Goal: Task Accomplishment & Management: Manage account settings

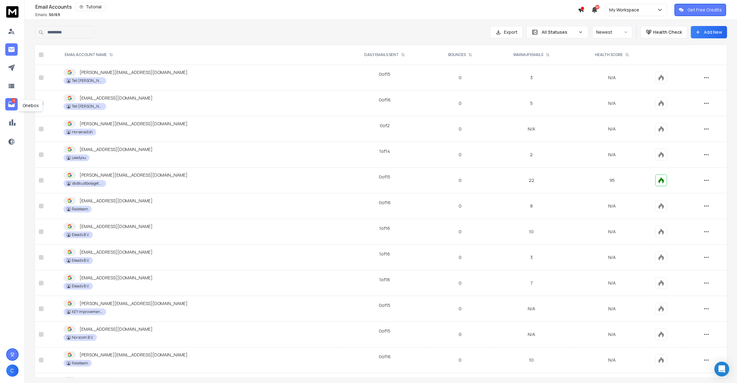
click at [14, 102] on p "13" at bounding box center [13, 100] width 5 height 5
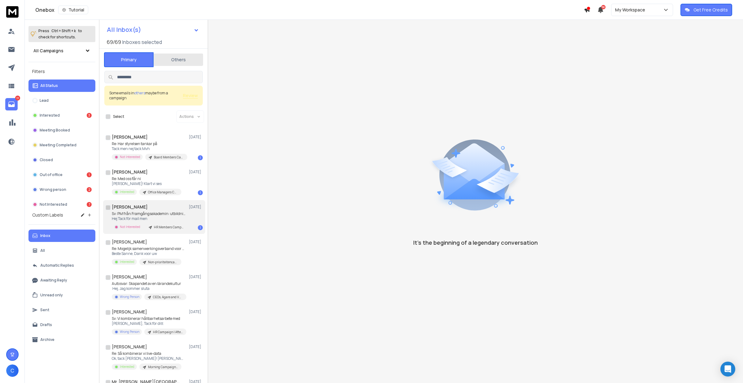
click at [166, 204] on div "Ulrika Frisk 08 Oct" at bounding box center [157, 207] width 91 height 6
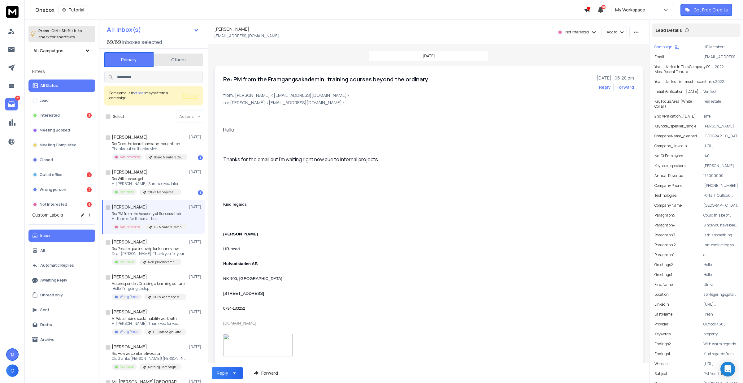
drag, startPoint x: 154, startPoint y: 211, endPoint x: 153, endPoint y: 216, distance: 5.0
click at [154, 211] on font "Re: PM from the Academy of Success: training courses" at bounding box center [157, 213] width 90 height 5
click at [155, 325] on font "Hi [PERSON_NAME], Thank you for your" at bounding box center [146, 323] width 68 height 5
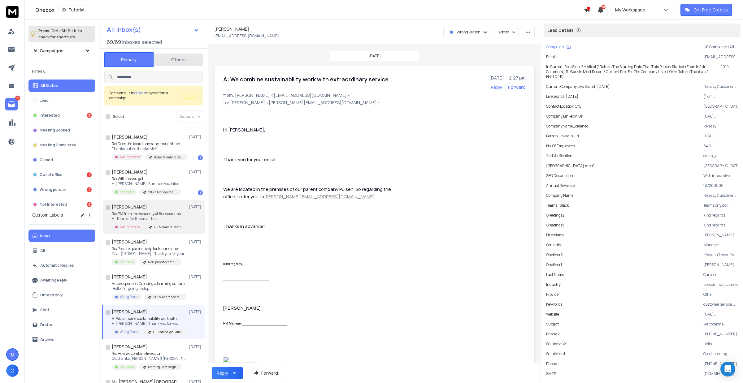
click at [141, 216] on font "Hi, thanks for the email but" at bounding box center [134, 218] width 45 height 5
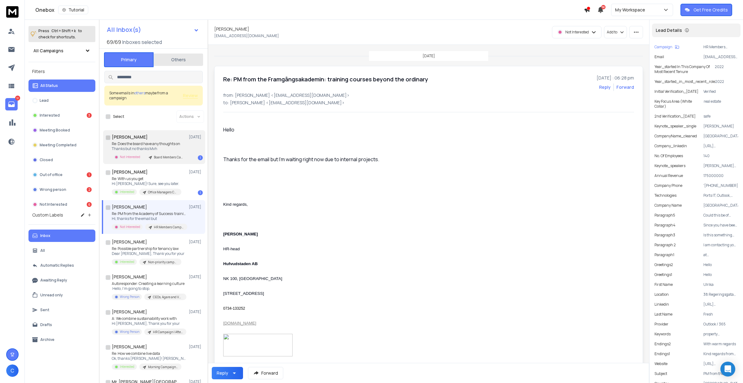
click at [167, 140] on div "Lars Anders 08 Oct" at bounding box center [157, 137] width 91 height 6
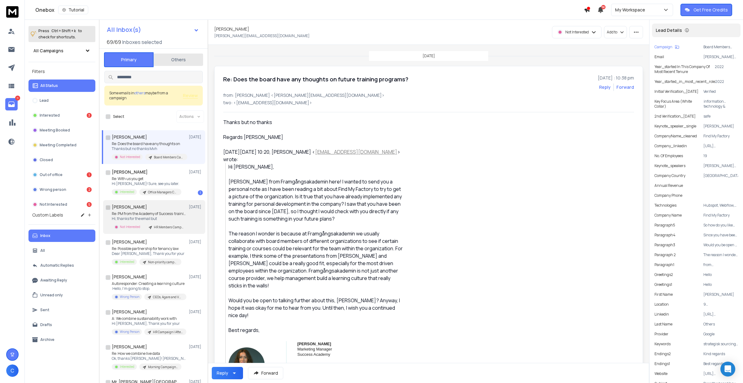
click at [146, 209] on div "Ulrika Frisk 08 Oct" at bounding box center [157, 207] width 91 height 6
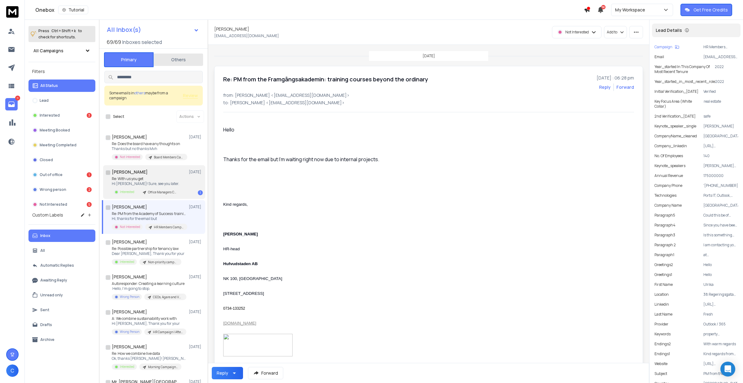
click at [152, 174] on div "Therese Ros 08 Oct" at bounding box center [157, 172] width 91 height 6
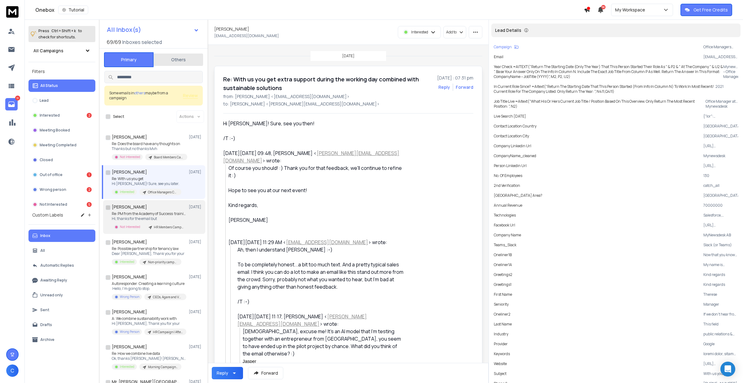
click at [144, 219] on font "Hi, thanks for the email but" at bounding box center [134, 218] width 45 height 5
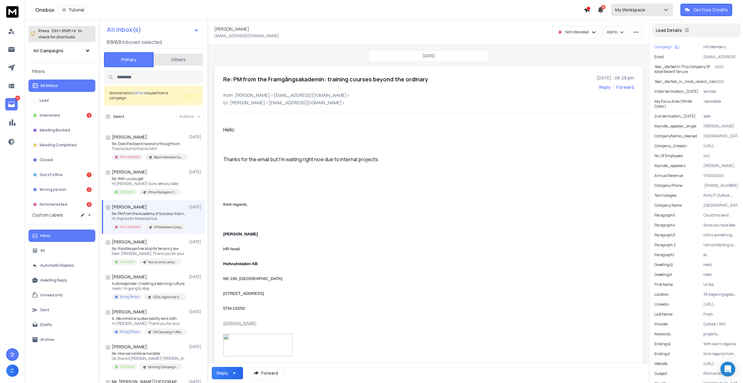
click at [663, 11] on div "My Workspace" at bounding box center [642, 10] width 54 height 6
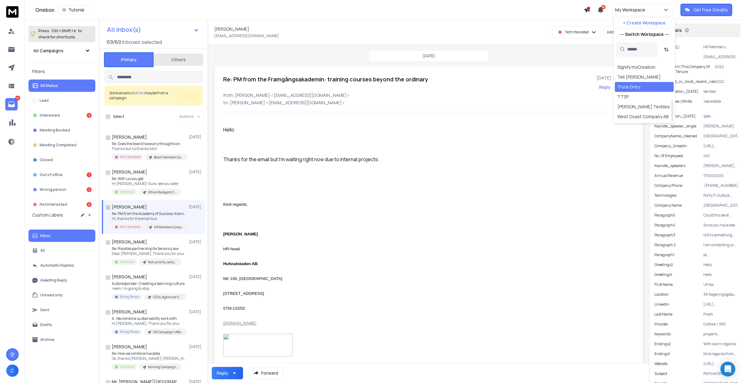
scroll to position [116, 0]
drag, startPoint x: 629, startPoint y: 115, endPoint x: 644, endPoint y: 117, distance: 15.9
click at [644, 117] on div "XEC Group AB" at bounding box center [643, 117] width 59 height 10
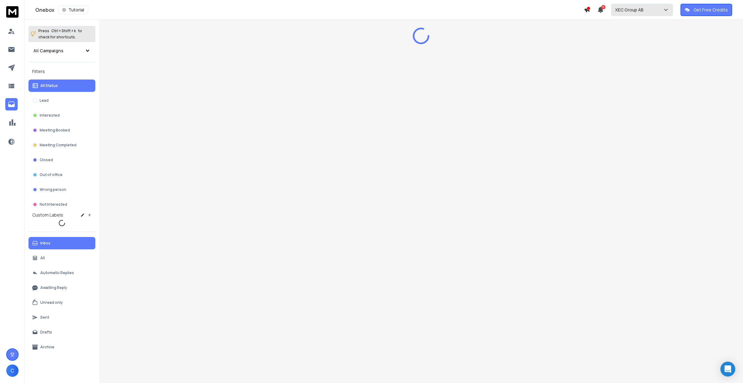
click at [635, 10] on p "XEC Group AB" at bounding box center [630, 10] width 31 height 6
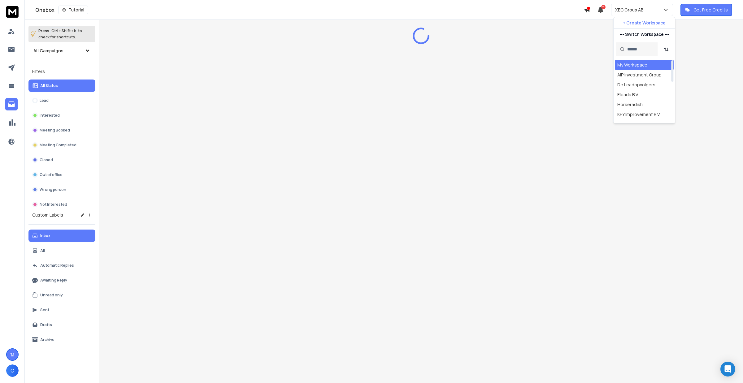
click at [633, 50] on input "text" at bounding box center [640, 49] width 27 height 14
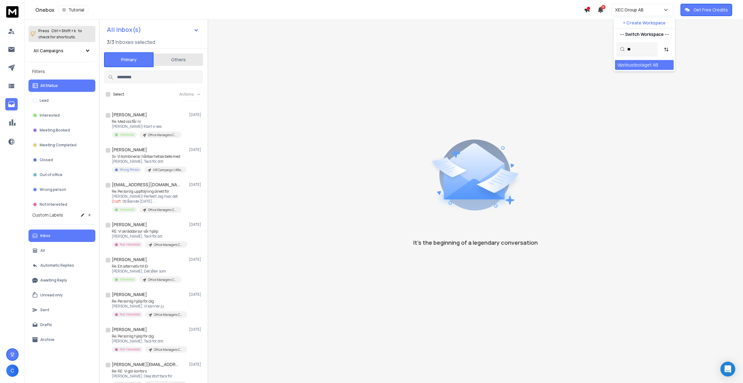
type input "**"
click at [644, 65] on div "Västkustbolaget AB" at bounding box center [637, 65] width 41 height 6
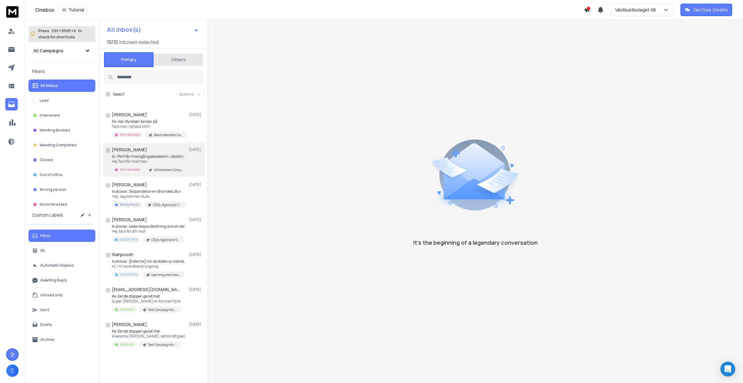
click at [133, 147] on h1 "Ulrika Frisk" at bounding box center [129, 150] width 35 height 6
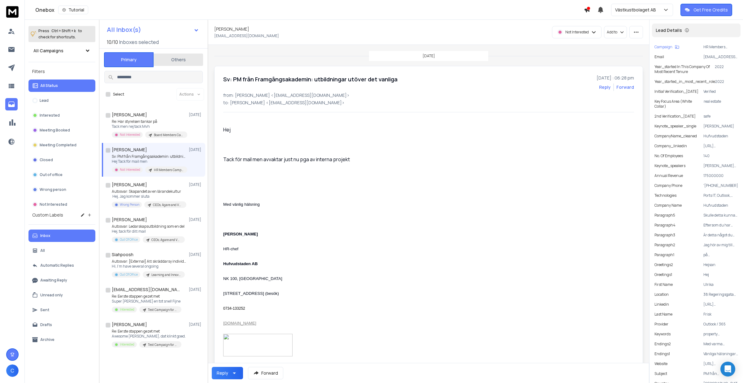
click at [15, 369] on span "C" at bounding box center [12, 370] width 12 height 12
click at [35, 358] on p "Settings" at bounding box center [38, 360] width 17 height 6
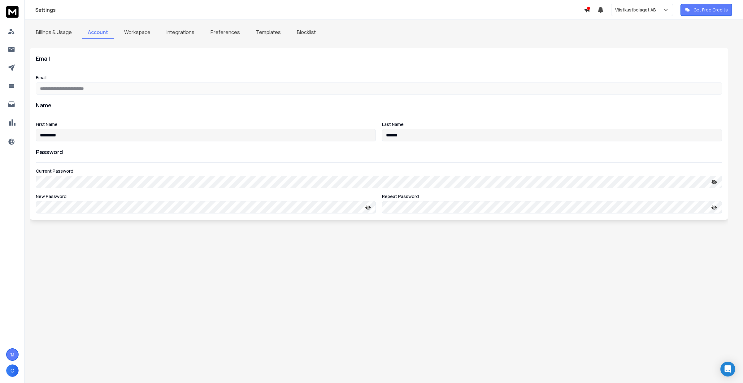
click at [174, 28] on link "Integrations" at bounding box center [180, 32] width 40 height 13
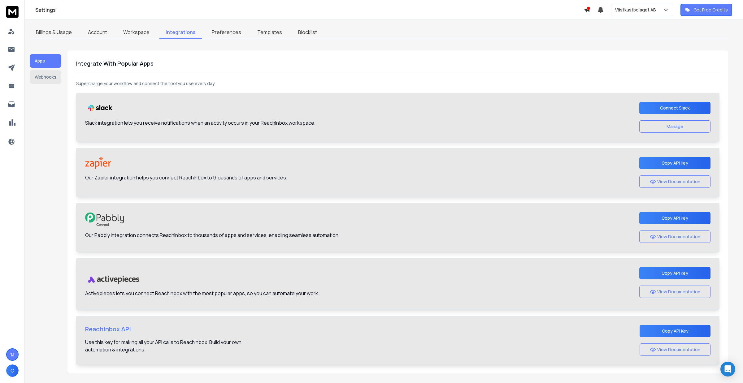
click at [137, 36] on link "Workspace" at bounding box center [136, 32] width 39 height 13
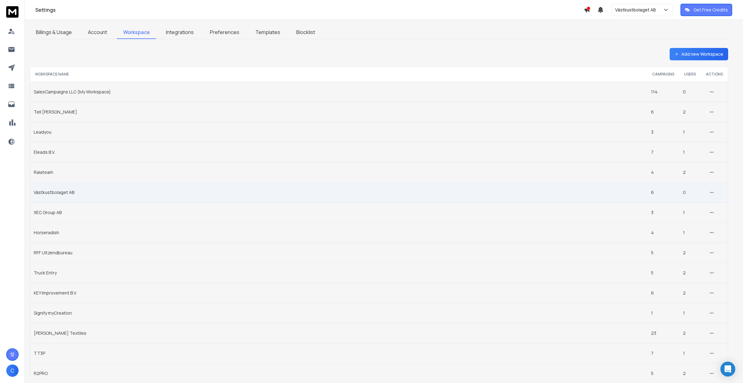
click at [70, 193] on td "Västkustbolaget AB" at bounding box center [338, 192] width 617 height 20
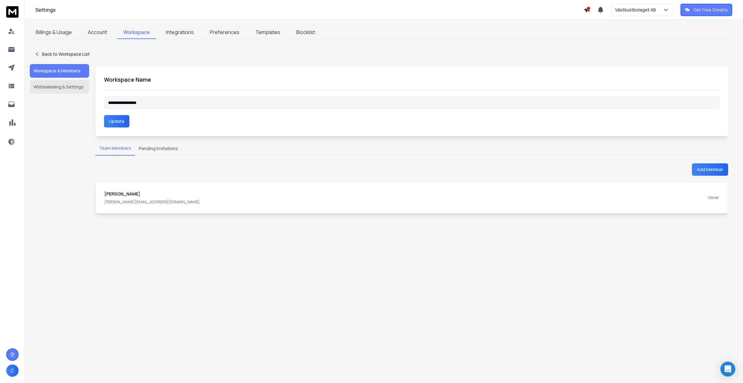
click at [146, 149] on button "Pending Invitations" at bounding box center [158, 149] width 47 height 14
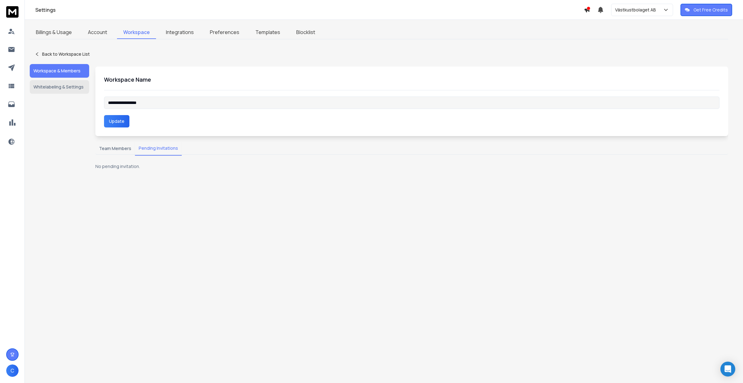
click at [109, 149] on button "Team Members" at bounding box center [115, 149] width 40 height 14
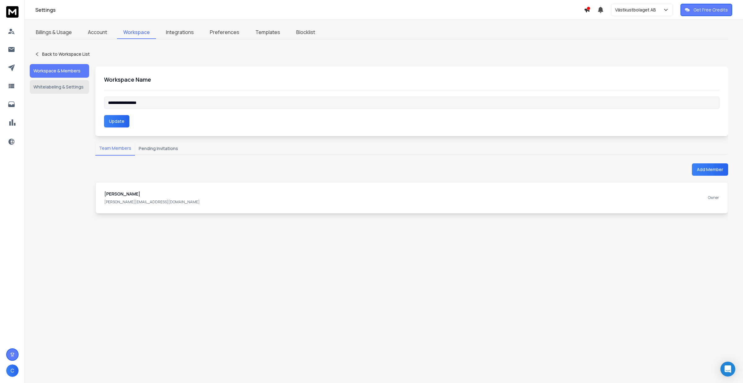
click at [704, 165] on button "Add Member" at bounding box center [710, 169] width 36 height 12
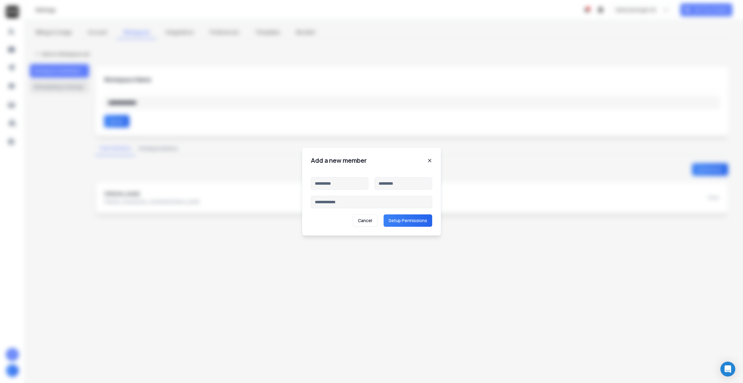
click at [330, 187] on input at bounding box center [340, 183] width 58 height 12
type input "***"
click at [349, 201] on input at bounding box center [371, 202] width 121 height 12
paste input "**********"
type input "**********"
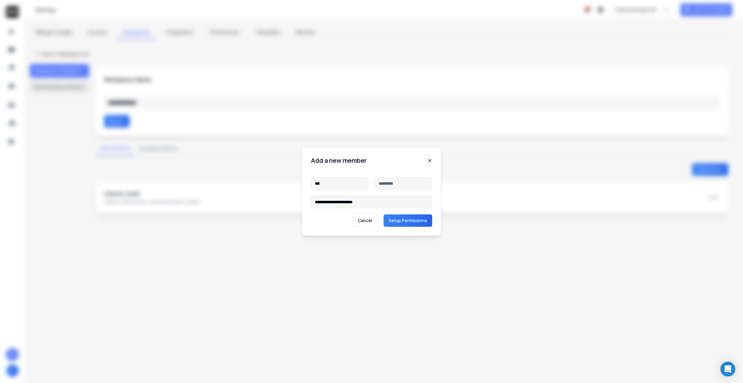
click at [385, 187] on input at bounding box center [403, 183] width 58 height 12
type input "********"
click at [430, 226] on button "Setup Permissions" at bounding box center [407, 220] width 49 height 12
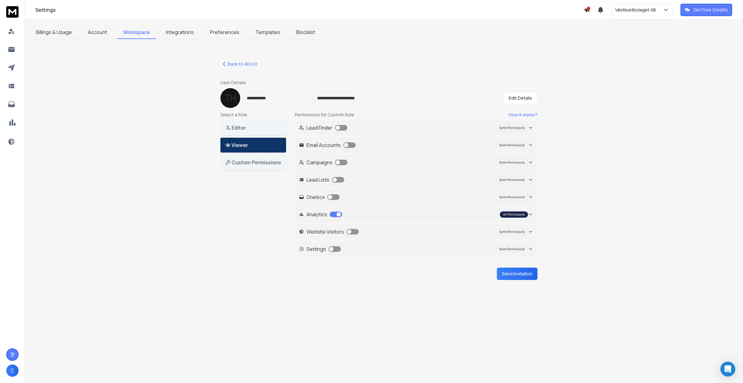
click at [349, 146] on button "button" at bounding box center [349, 145] width 12 height 6
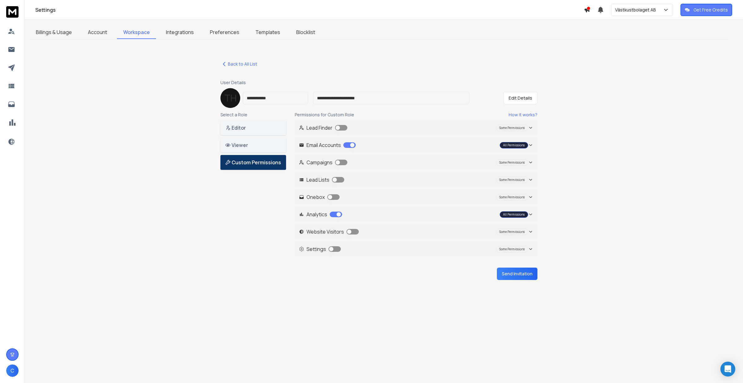
click at [341, 160] on button "button" at bounding box center [341, 163] width 12 height 6
click at [336, 179] on button "button" at bounding box center [338, 180] width 12 height 6
click at [330, 194] on button "button" at bounding box center [333, 197] width 12 height 6
click at [518, 276] on button "Send Invitation" at bounding box center [517, 274] width 41 height 12
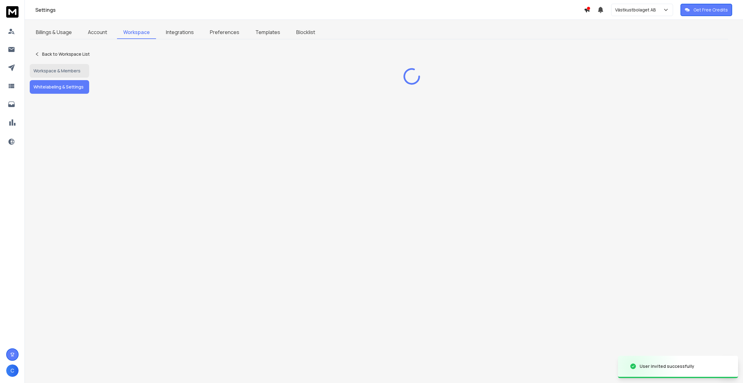
click at [67, 84] on button "Whitelabeling & Settings" at bounding box center [59, 87] width 59 height 14
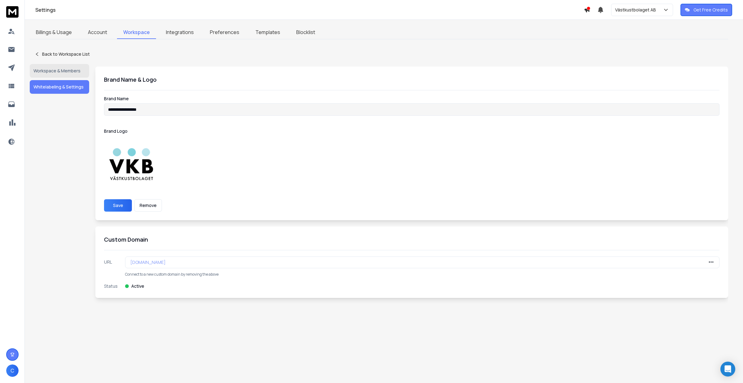
click at [166, 262] on p "vkb.salescampaigns.nl" at bounding box center [147, 262] width 35 height 6
copy div "vkb.salescampaigns.nl"
click at [13, 106] on icon at bounding box center [11, 104] width 6 height 6
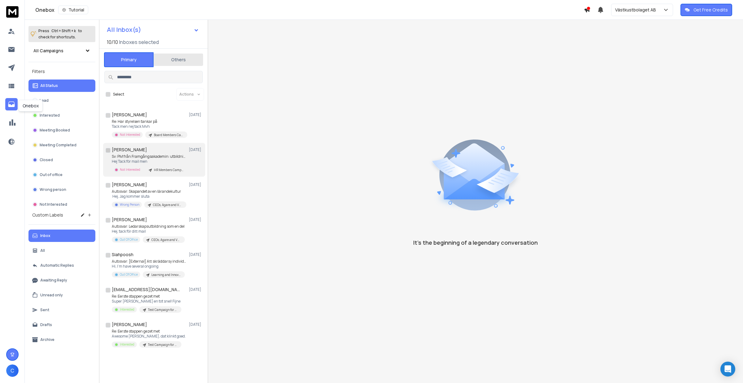
click at [148, 158] on p "Sv: PM från Framgångsakademin: utbildningar" at bounding box center [149, 156] width 74 height 5
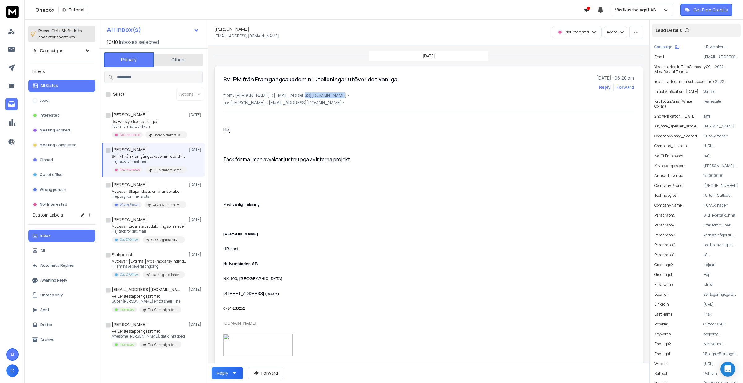
drag, startPoint x: 285, startPoint y: 93, endPoint x: 318, endPoint y: 93, distance: 33.1
click at [318, 93] on p "from: Ulrika Frisk <Ulrika.Frisk@hufvudstaden.se>" at bounding box center [428, 95] width 411 height 6
copy p "hufvudstaden.se"
click at [636, 31] on icon "button" at bounding box center [636, 32] width 6 height 6
click at [625, 45] on div "Mark as unread" at bounding box center [617, 46] width 39 height 6
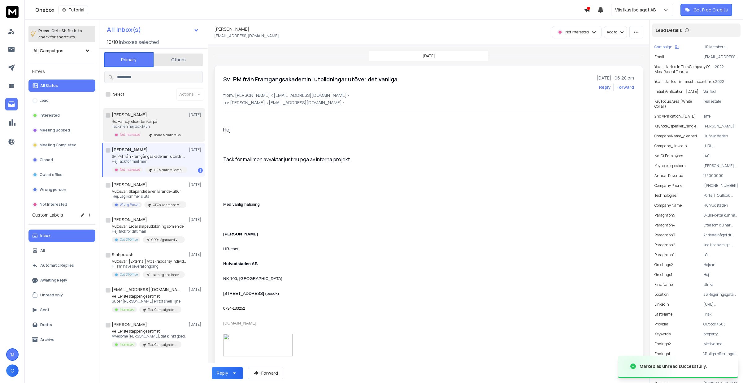
click at [144, 121] on p "Re: Har styrelsen tankar på" at bounding box center [149, 121] width 74 height 5
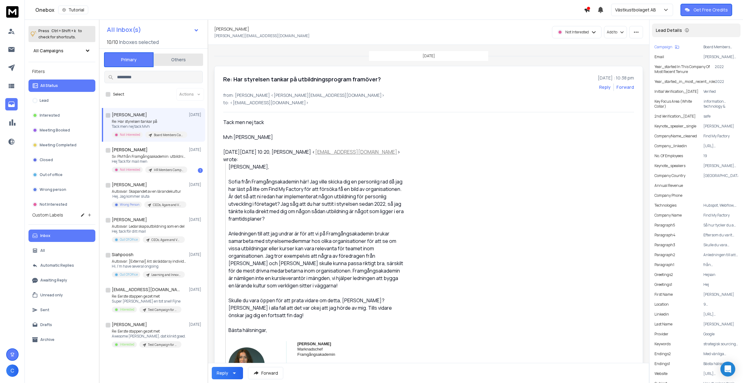
click at [536, 69] on div "Re: Har styrelsen tankar på utbildningsprogram framöver? 8 October 2025 : 10:38…" at bounding box center [428, 264] width 429 height 396
click at [630, 34] on button "button" at bounding box center [636, 32] width 14 height 12
click at [621, 43] on div "Mark as unread" at bounding box center [617, 46] width 39 height 6
click at [649, 17] on div "Onebox Tutorial Västkustbolaget AB Get Free Credits" at bounding box center [371, 10] width 743 height 20
click at [649, 12] on p "Västkustbolaget AB" at bounding box center [636, 10] width 43 height 6
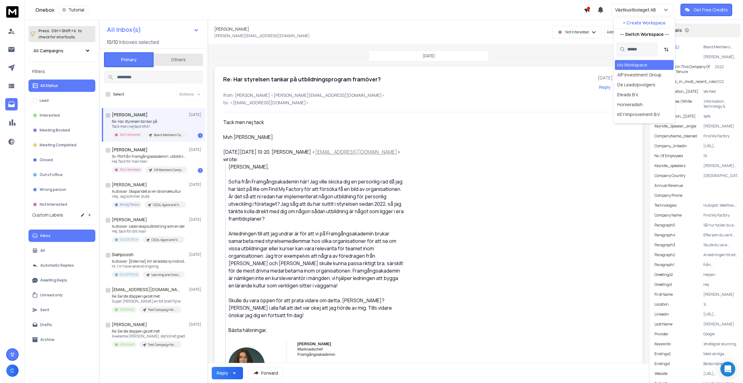
click at [633, 61] on div "My Workspace" at bounding box center [643, 65] width 59 height 10
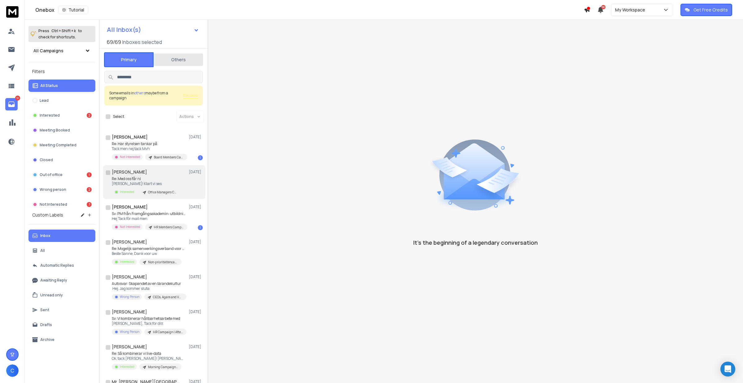
click at [163, 172] on div "Therese Ros 08 Oct" at bounding box center [157, 172] width 91 height 6
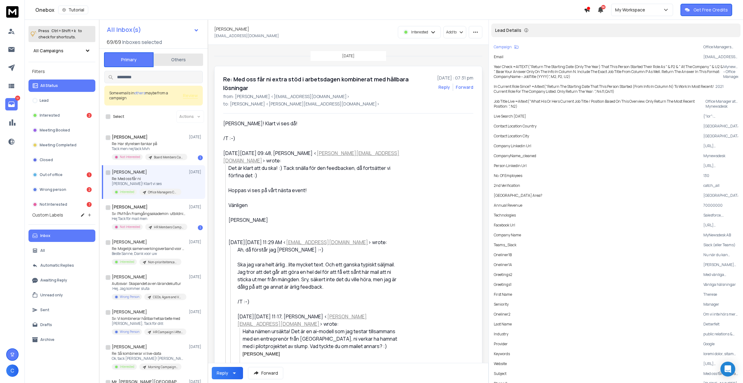
click at [164, 64] on button "Others" at bounding box center [178, 60] width 50 height 14
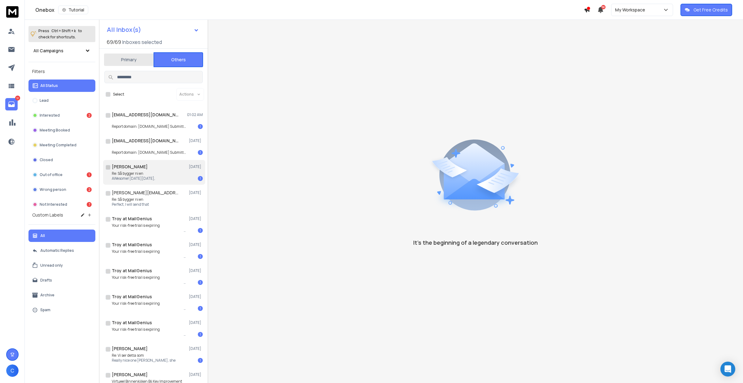
click at [149, 173] on p "Re: Så bygger ni en" at bounding box center [133, 173] width 43 height 5
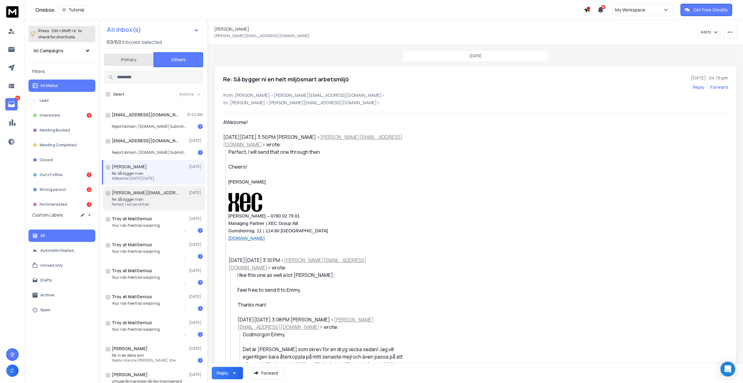
click at [149, 198] on p "Re: Så bygger ni en" at bounding box center [130, 199] width 37 height 5
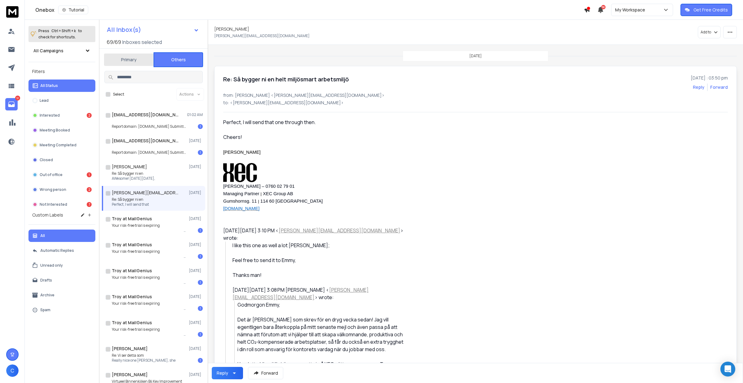
click at [226, 372] on div "Reply" at bounding box center [222, 373] width 11 height 6
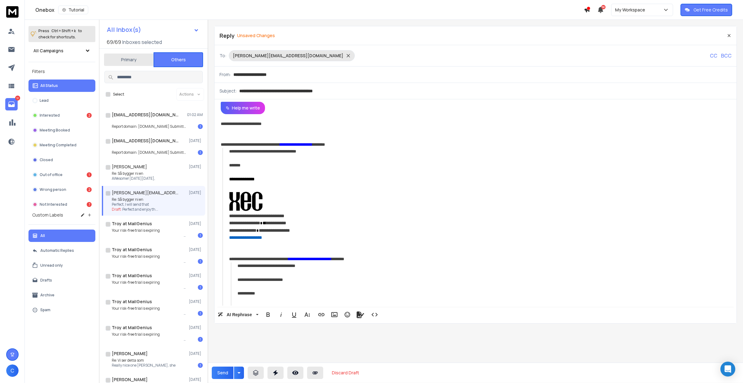
click at [221, 370] on button "Send" at bounding box center [223, 373] width 22 height 12
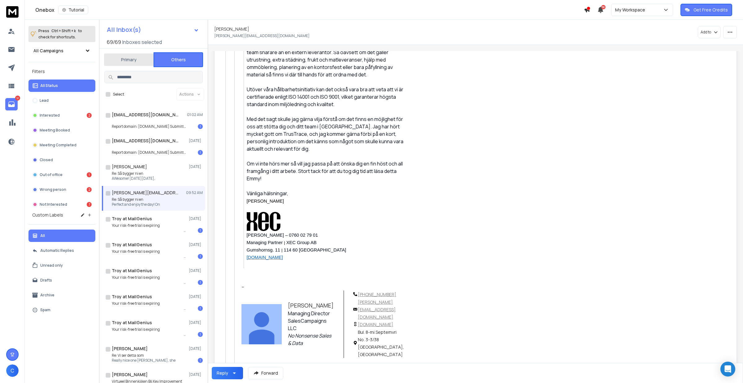
scroll to position [387, 0]
click at [152, 178] on p "AWesome! On Wed, Oct 8," at bounding box center [133, 178] width 43 height 5
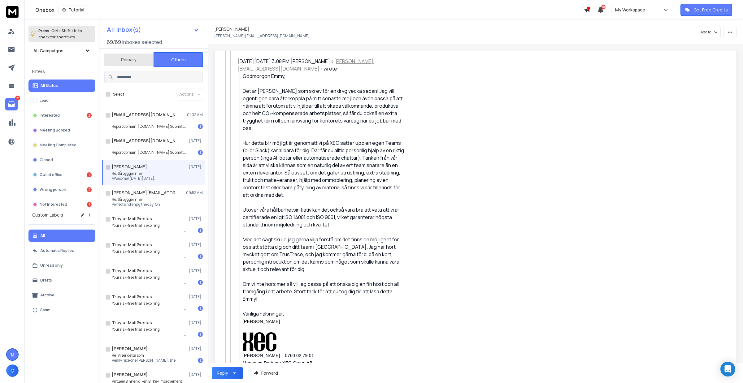
scroll to position [0, 0]
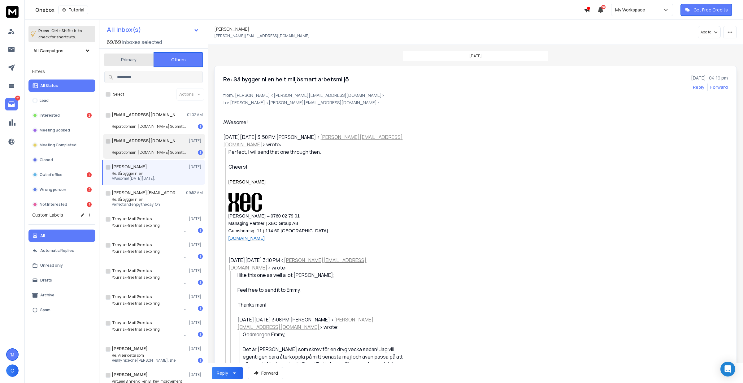
click at [166, 144] on div "no-reply@us-1.mimecastreport.com 08 Oct Report domain: truck-entry.nl Submitter…" at bounding box center [157, 146] width 91 height 17
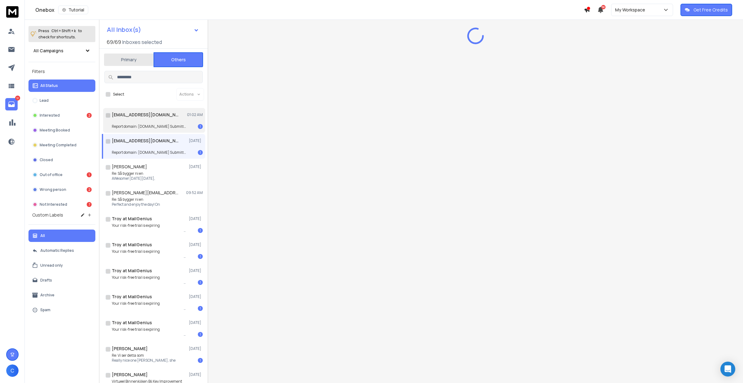
click at [162, 120] on div "Report domain: truck-entry.com Submitter: mimecast.org 1" at bounding box center [157, 124] width 91 height 10
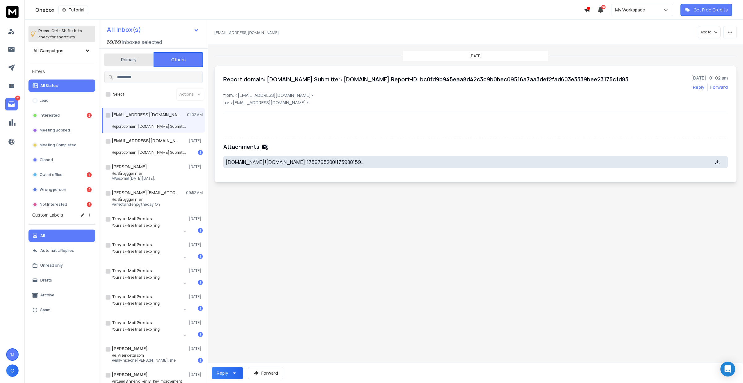
click at [645, 16] on div "Onebox Tutorial 50 My Workspace Get Free Credits" at bounding box center [371, 10] width 743 height 20
click at [647, 13] on p "My Workspace" at bounding box center [631, 10] width 32 height 6
click at [625, 63] on div "My Workspace" at bounding box center [632, 65] width 30 height 6
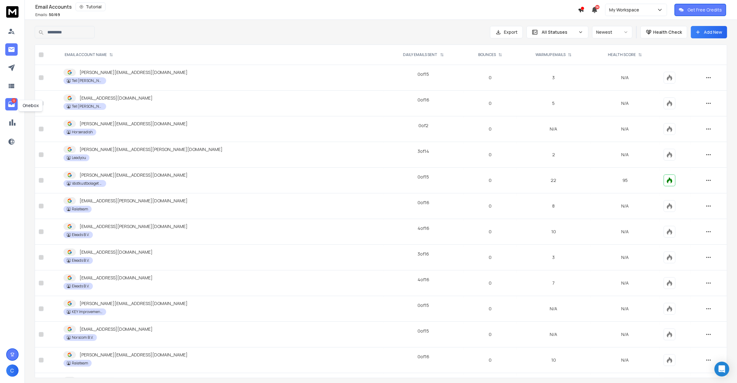
click at [7, 106] on link "12" at bounding box center [11, 104] width 12 height 12
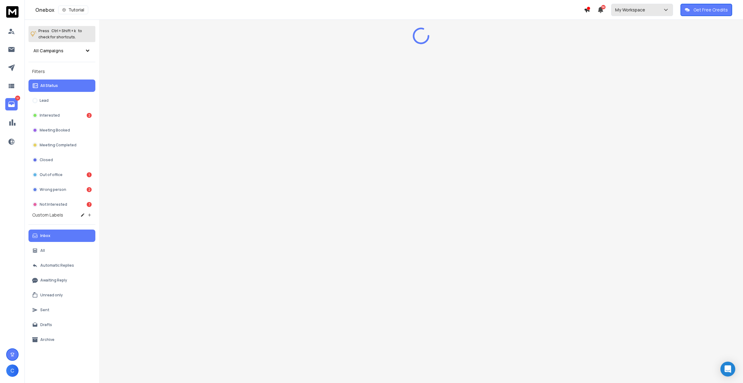
click at [627, 14] on button "My Workspace" at bounding box center [642, 10] width 62 height 12
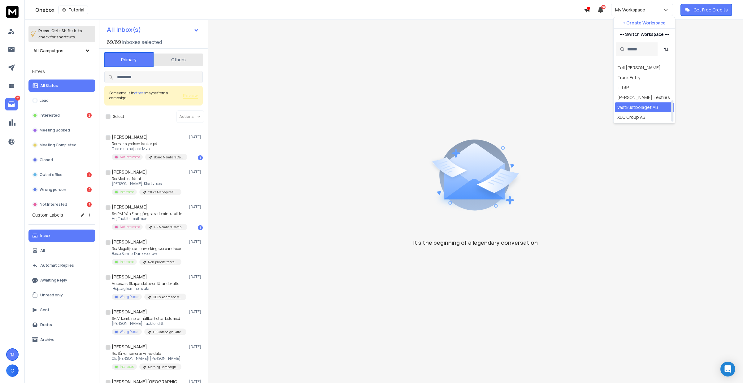
click at [633, 107] on div "Västkustbolaget AB" at bounding box center [637, 107] width 41 height 6
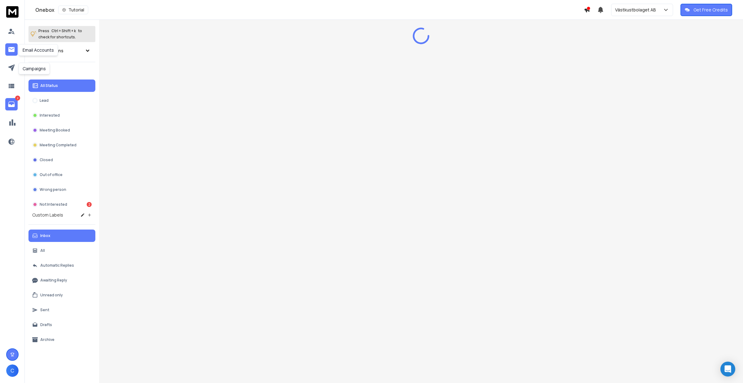
click at [12, 54] on link at bounding box center [11, 49] width 12 height 12
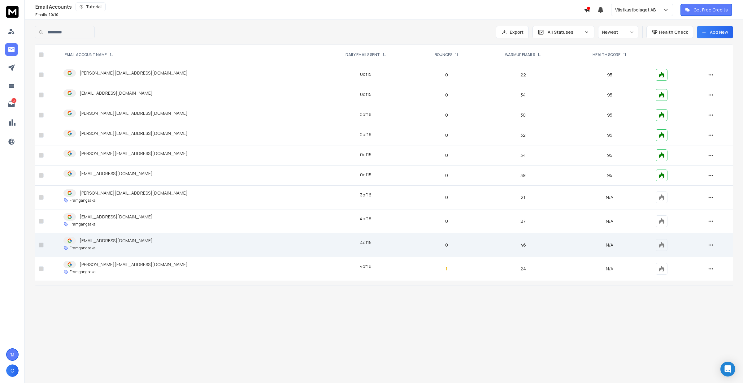
click at [147, 242] on div "sofia@framgangsakademin.org" at bounding box center [188, 240] width 250 height 7
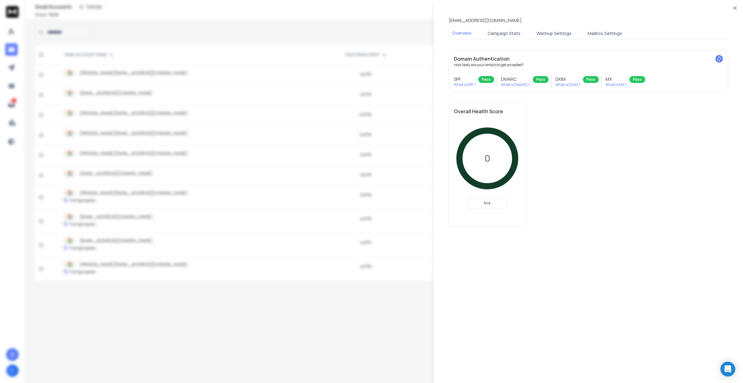
click at [586, 25] on div "sofia@framgangsakademin.org Overview Campaign Stats Warmup Settings Mailbox Set…" at bounding box center [588, 121] width 294 height 229
click at [594, 31] on button "Mailbox Settings" at bounding box center [605, 34] width 42 height 14
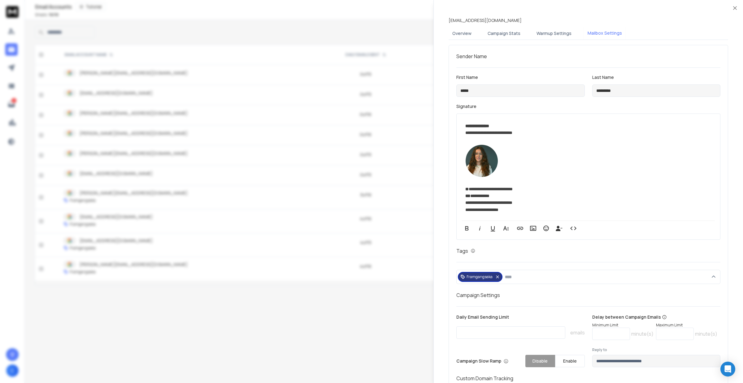
click at [480, 168] on img at bounding box center [481, 161] width 33 height 32
click at [470, 157] on icon "button" at bounding box center [470, 156] width 7 height 7
click at [509, 215] on input "file" at bounding box center [350, 216] width 396 height 28
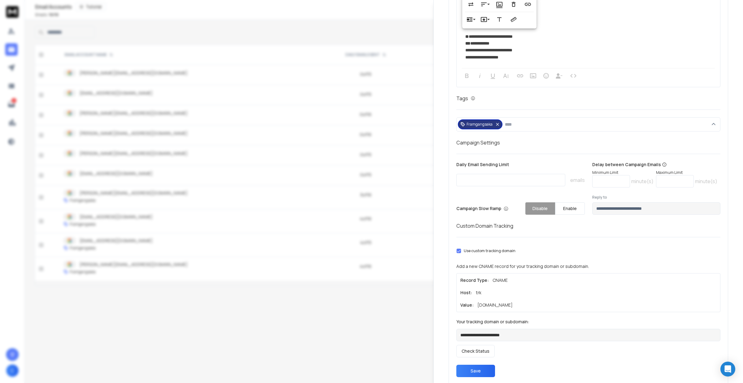
scroll to position [155, 0]
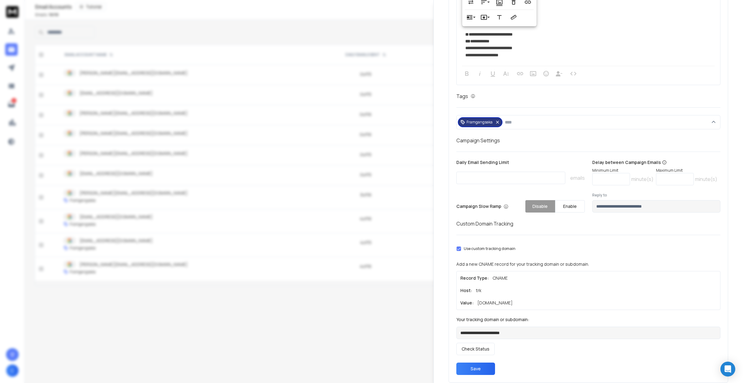
click at [475, 365] on button "Save" at bounding box center [475, 369] width 39 height 12
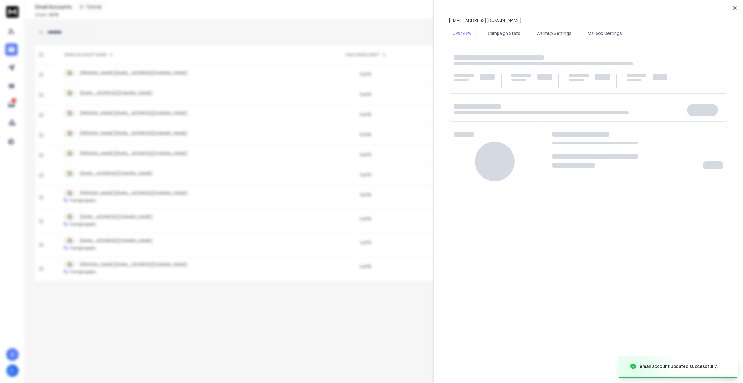
scroll to position [0, 0]
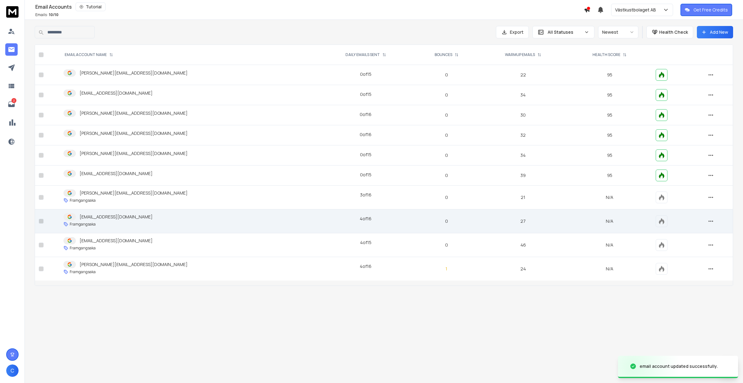
click at [120, 219] on p "[EMAIL_ADDRESS][DOMAIN_NAME]" at bounding box center [116, 217] width 73 height 6
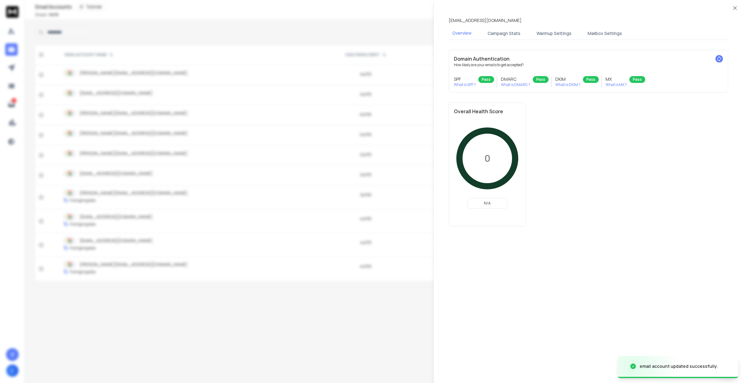
click at [595, 30] on button "Mailbox Settings" at bounding box center [605, 34] width 42 height 14
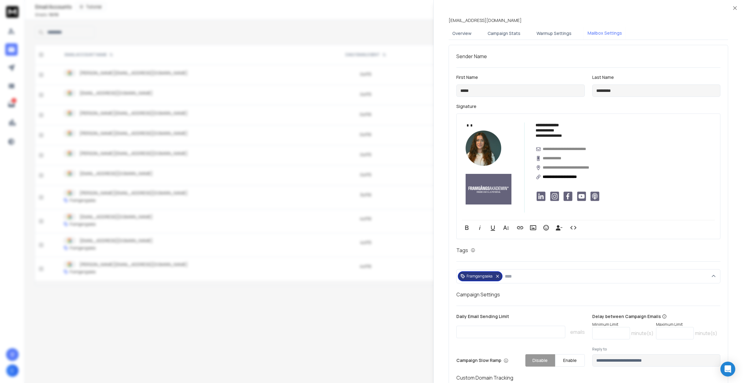
click at [489, 136] on img at bounding box center [483, 149] width 36 height 36
click at [472, 143] on icon "button" at bounding box center [470, 142] width 7 height 7
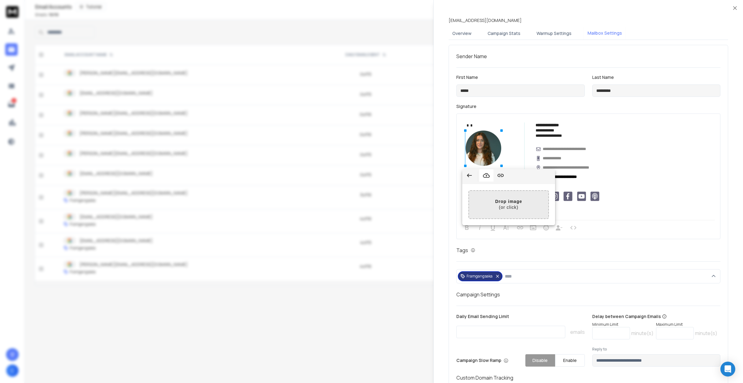
click at [528, 216] on input "file" at bounding box center [350, 205] width 396 height 28
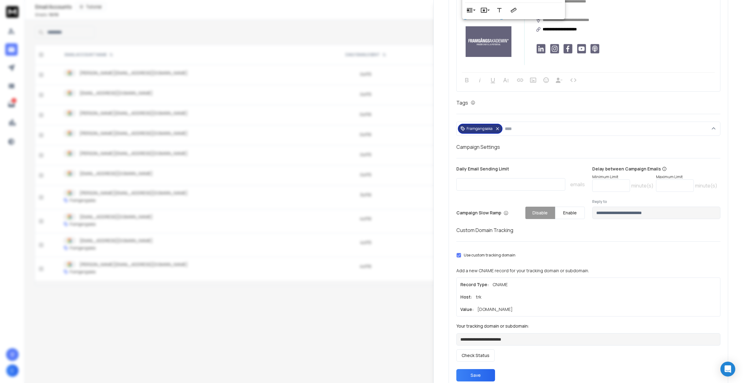
click at [473, 352] on form "**********" at bounding box center [588, 155] width 264 height 454
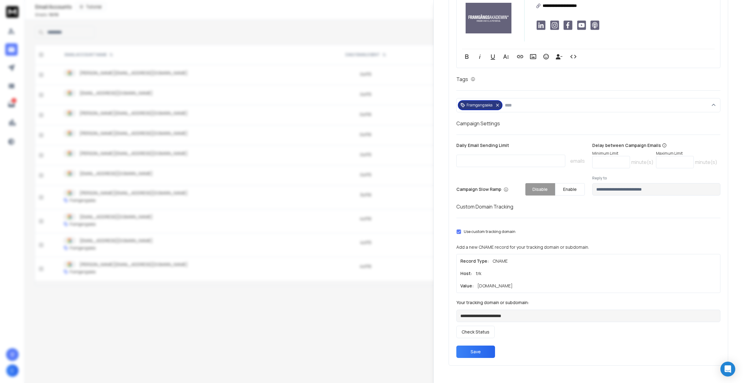
click at [477, 347] on button "Save" at bounding box center [475, 352] width 39 height 12
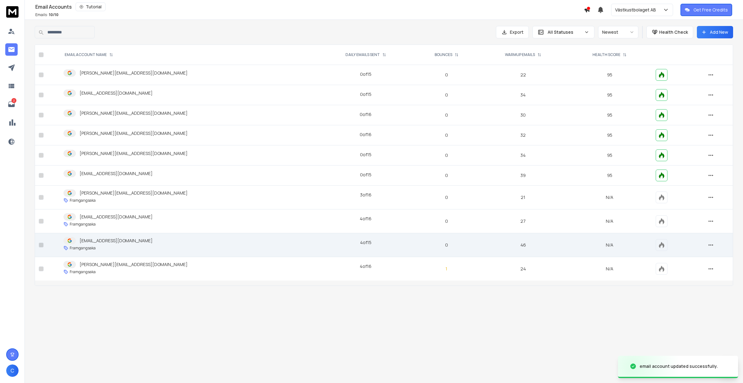
click at [126, 244] on p "[EMAIL_ADDRESS][DOMAIN_NAME]" at bounding box center [116, 241] width 73 height 6
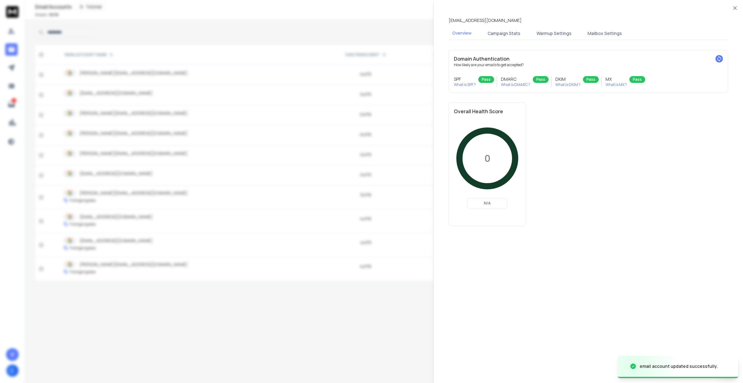
click at [559, 31] on button "Warmup Settings" at bounding box center [553, 34] width 42 height 14
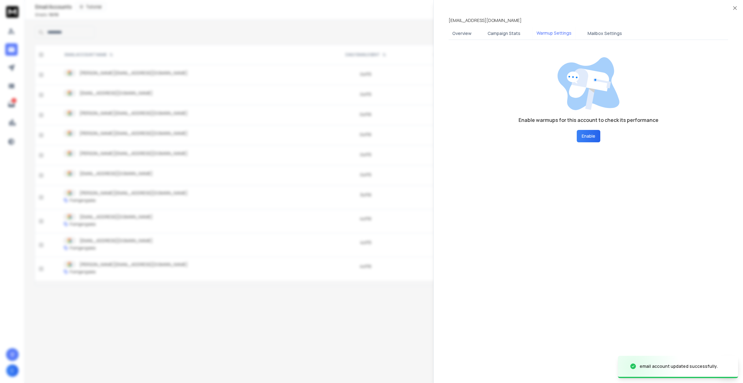
click at [596, 31] on button "Mailbox Settings" at bounding box center [605, 34] width 42 height 14
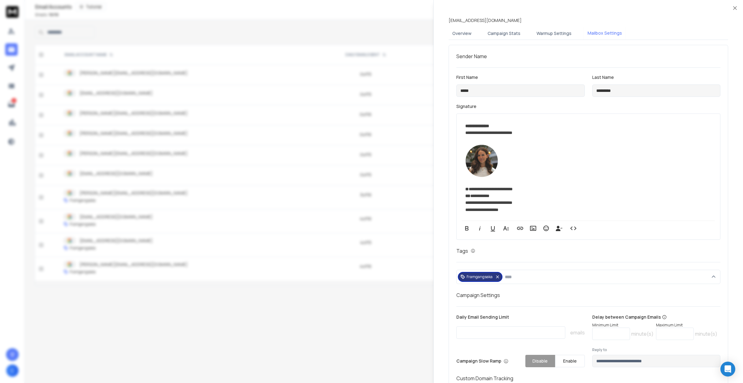
click at [308, 158] on div at bounding box center [371, 191] width 743 height 383
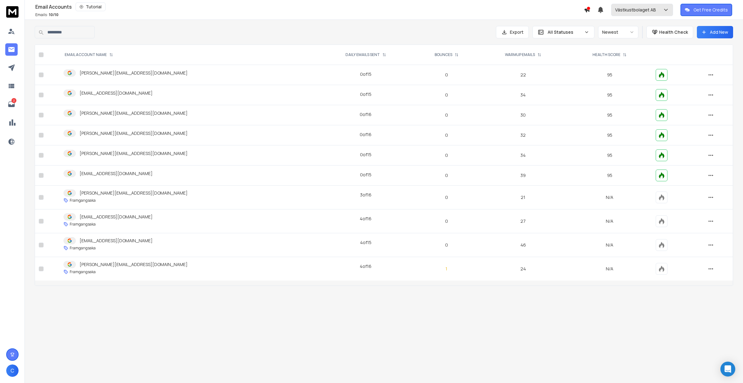
click at [646, 7] on p "Västkustbolaget AB" at bounding box center [636, 10] width 43 height 6
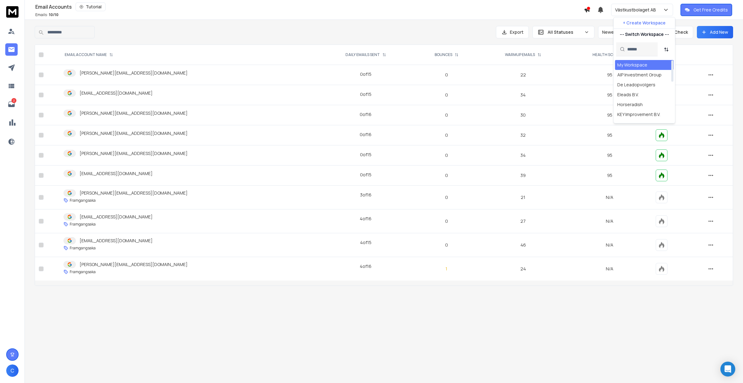
click at [628, 62] on div "My Workspace" at bounding box center [632, 65] width 30 height 6
